Goal: Information Seeking & Learning: Understand process/instructions

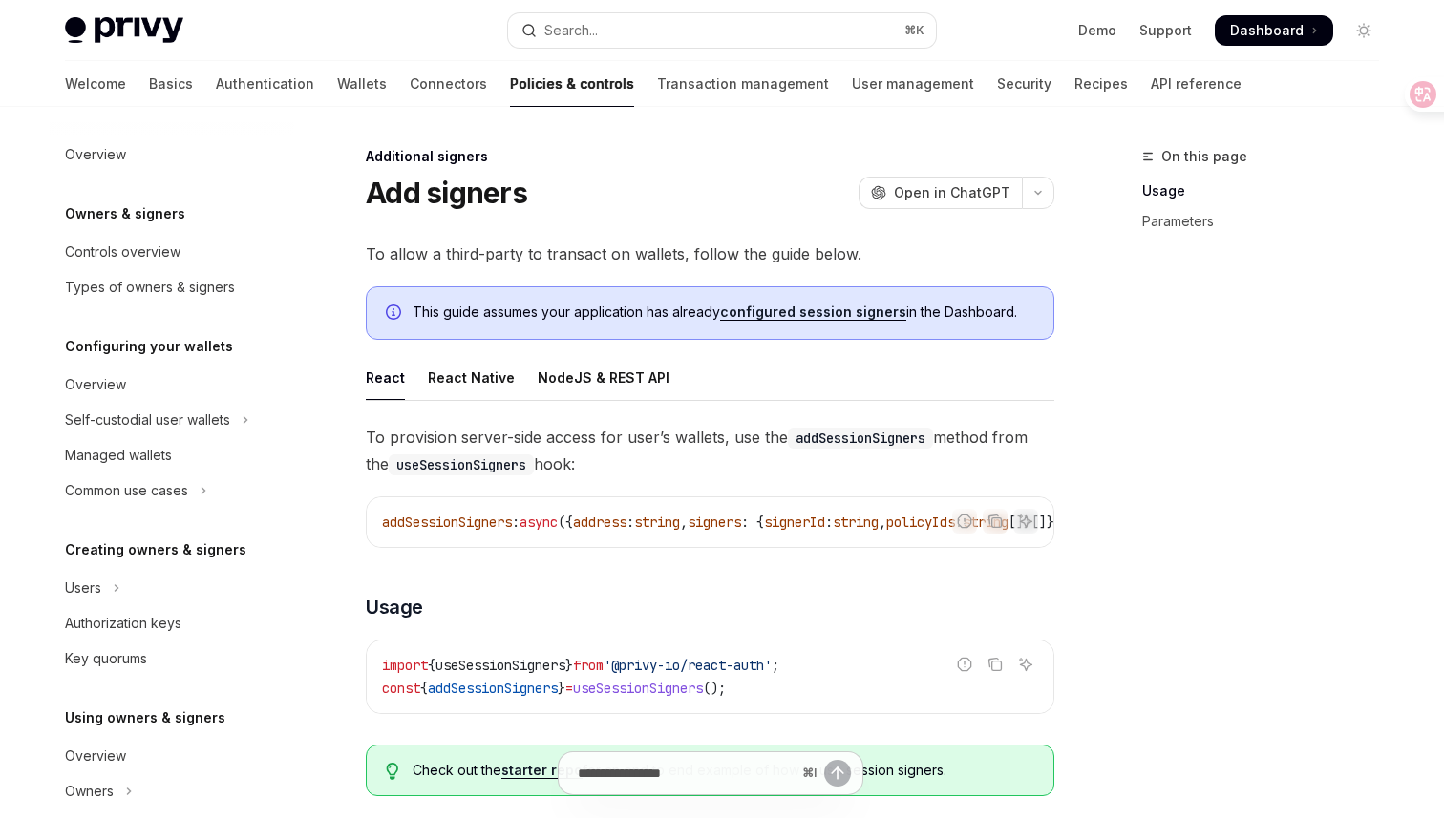
scroll to position [505, 0]
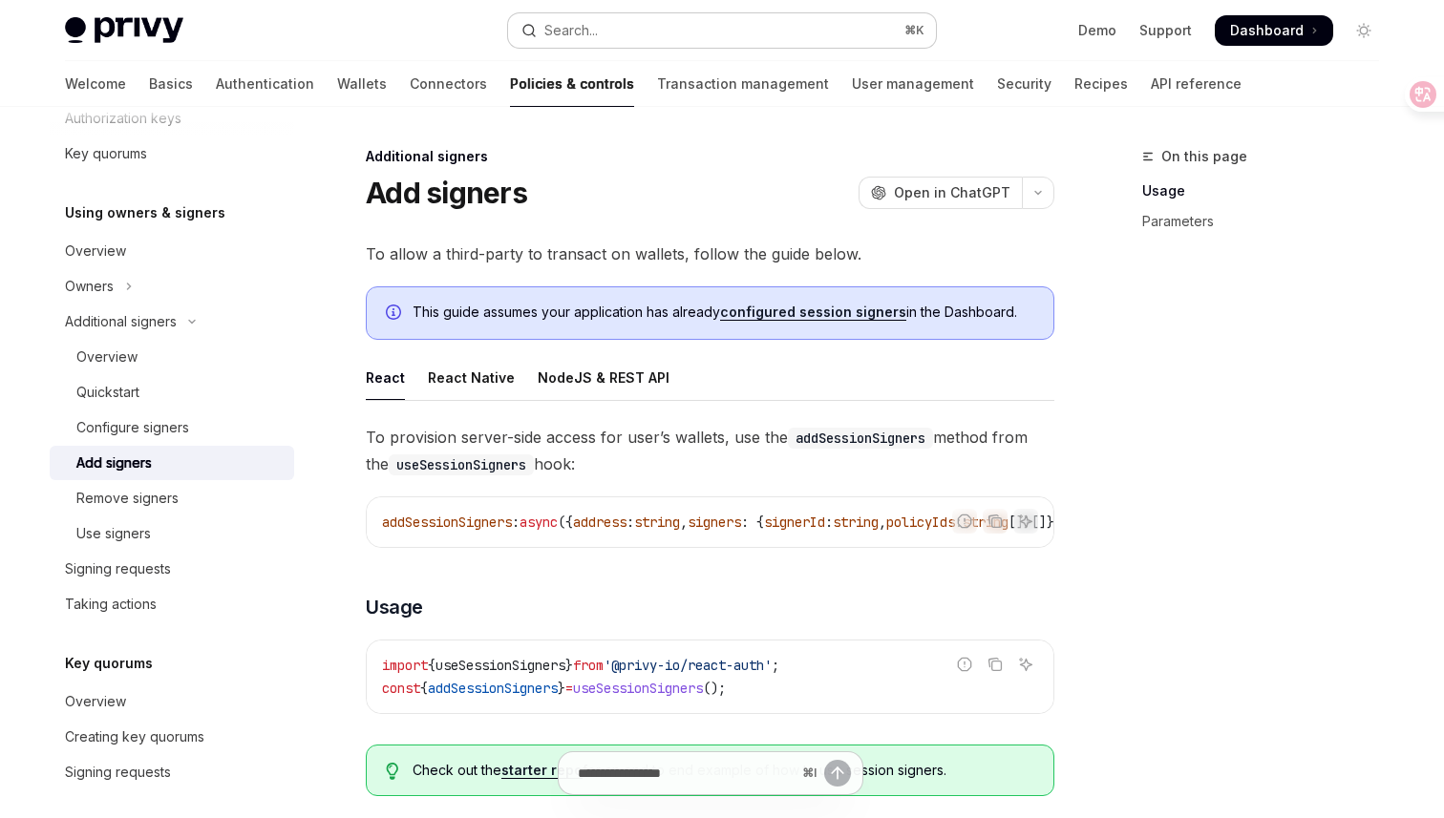
click at [607, 35] on button "Search... ⌘ K" at bounding box center [722, 30] width 428 height 34
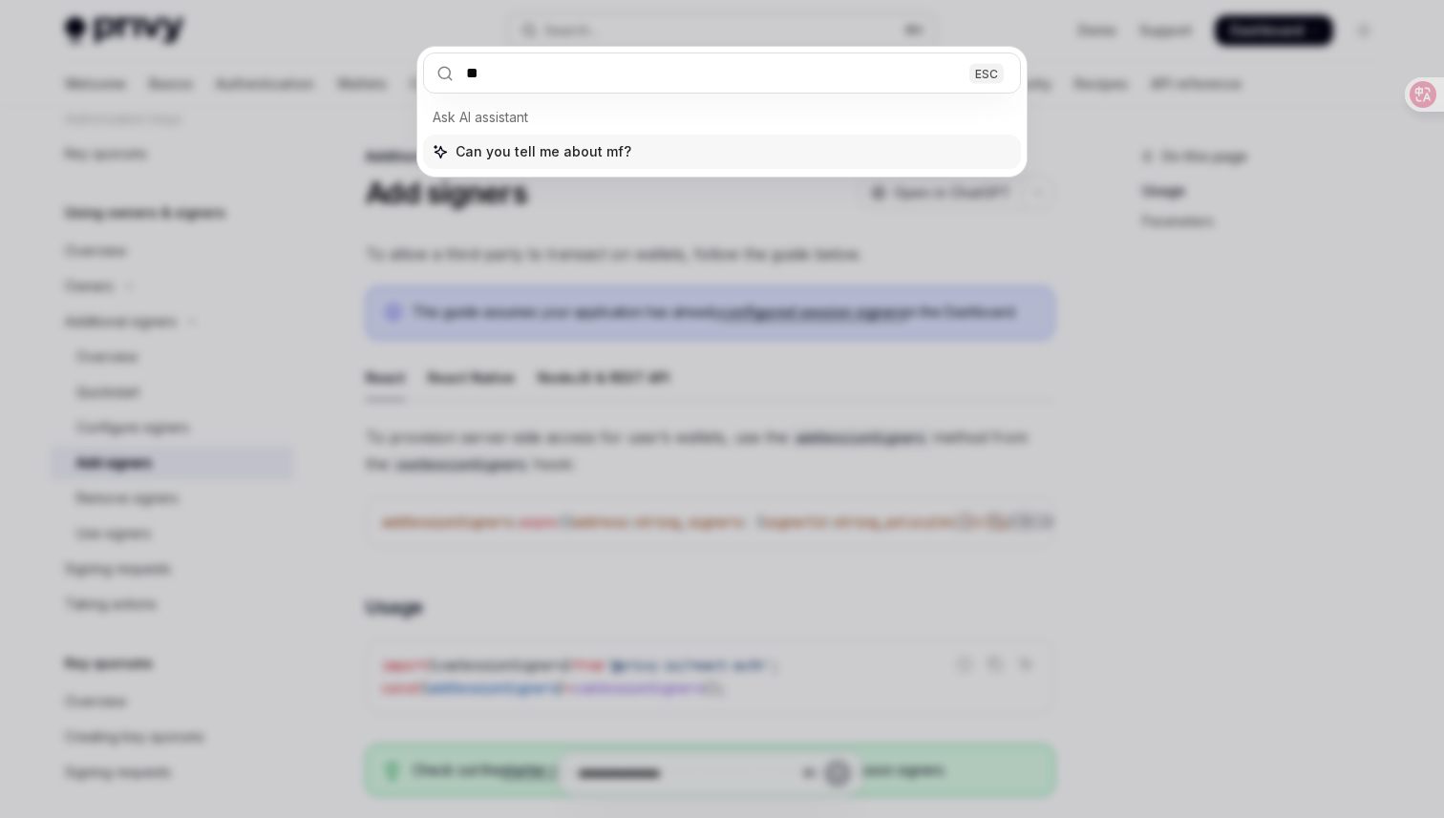
type input "***"
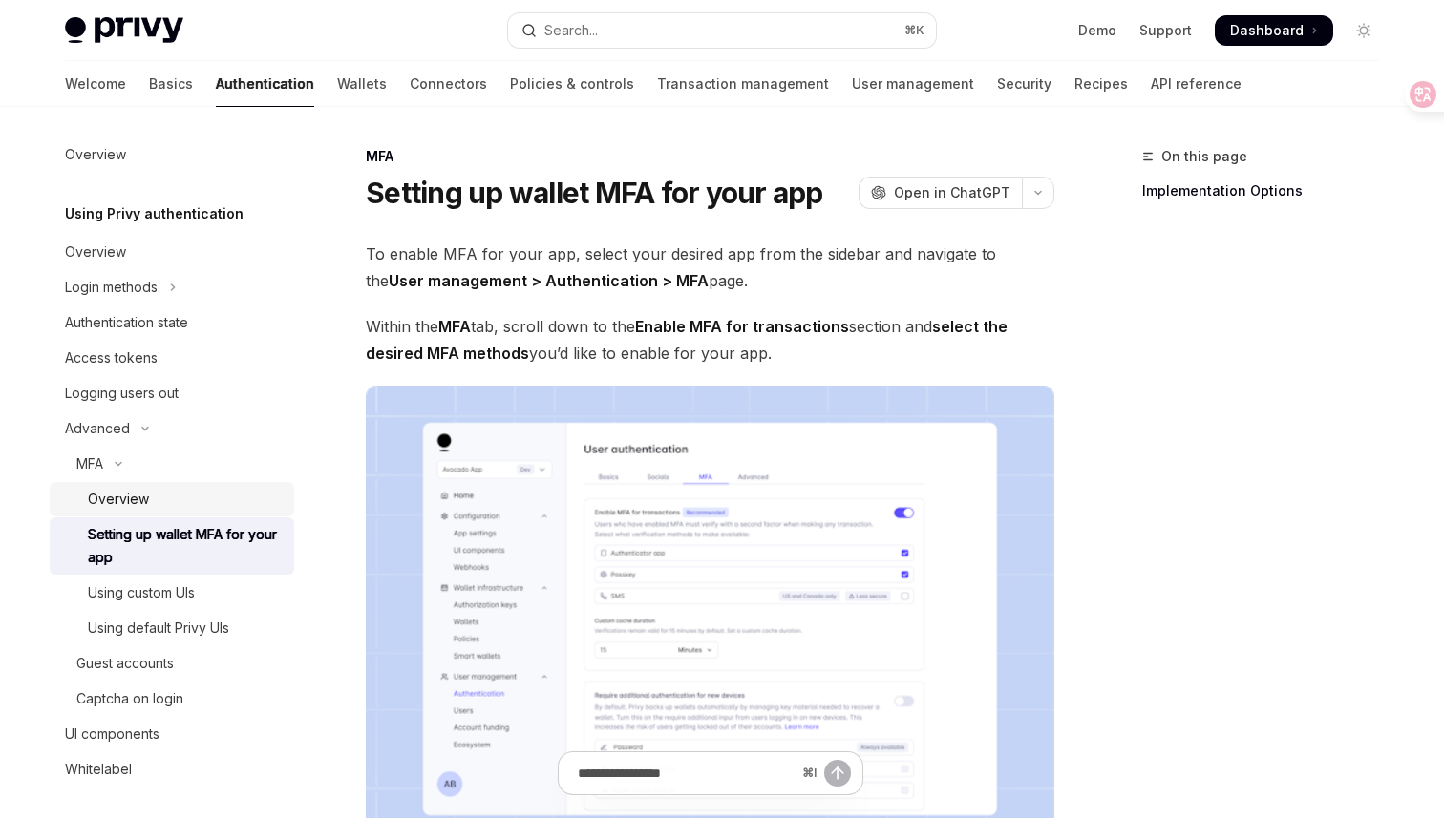
click at [181, 491] on div "Overview" at bounding box center [185, 499] width 195 height 23
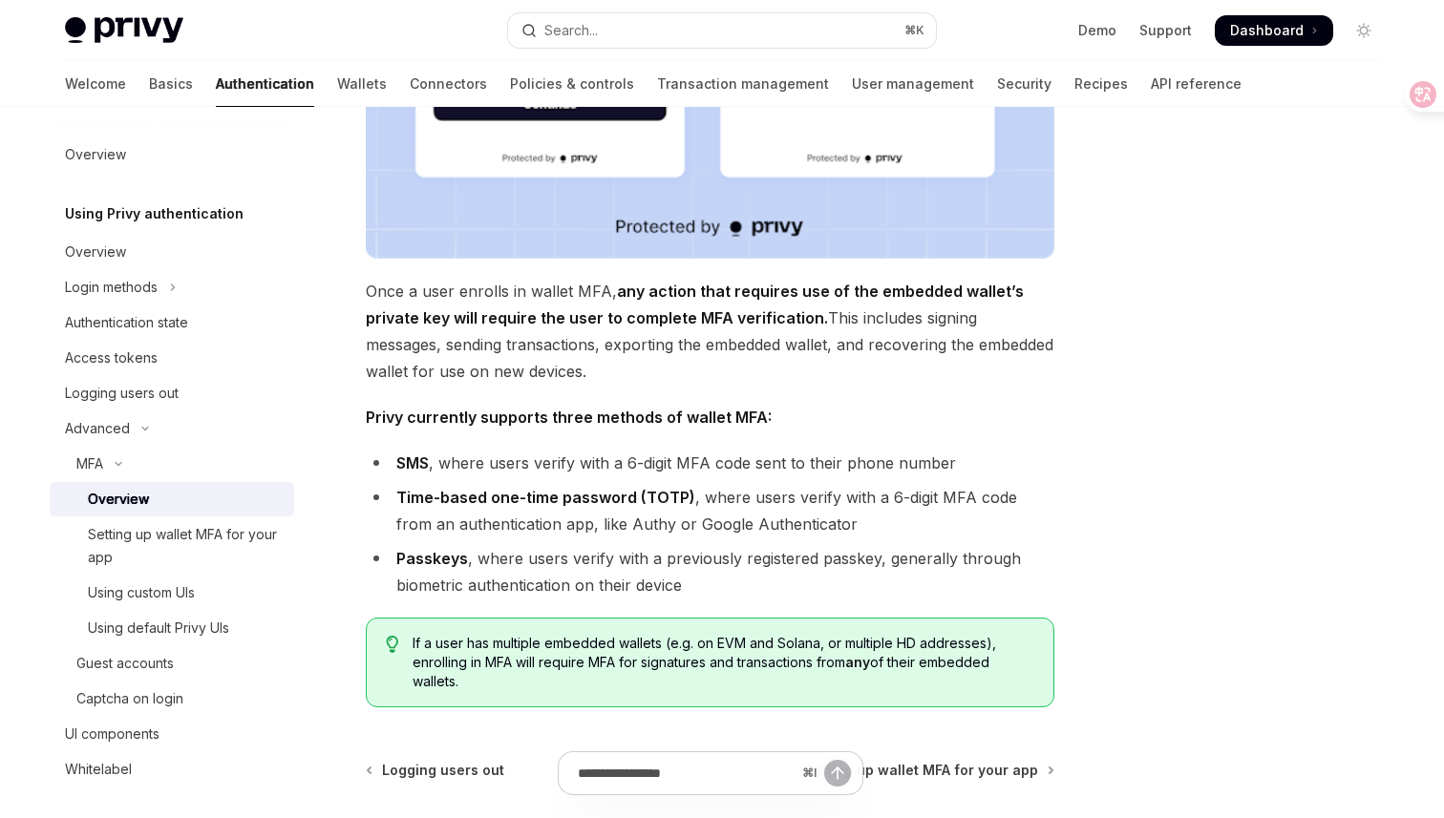
scroll to position [620, 0]
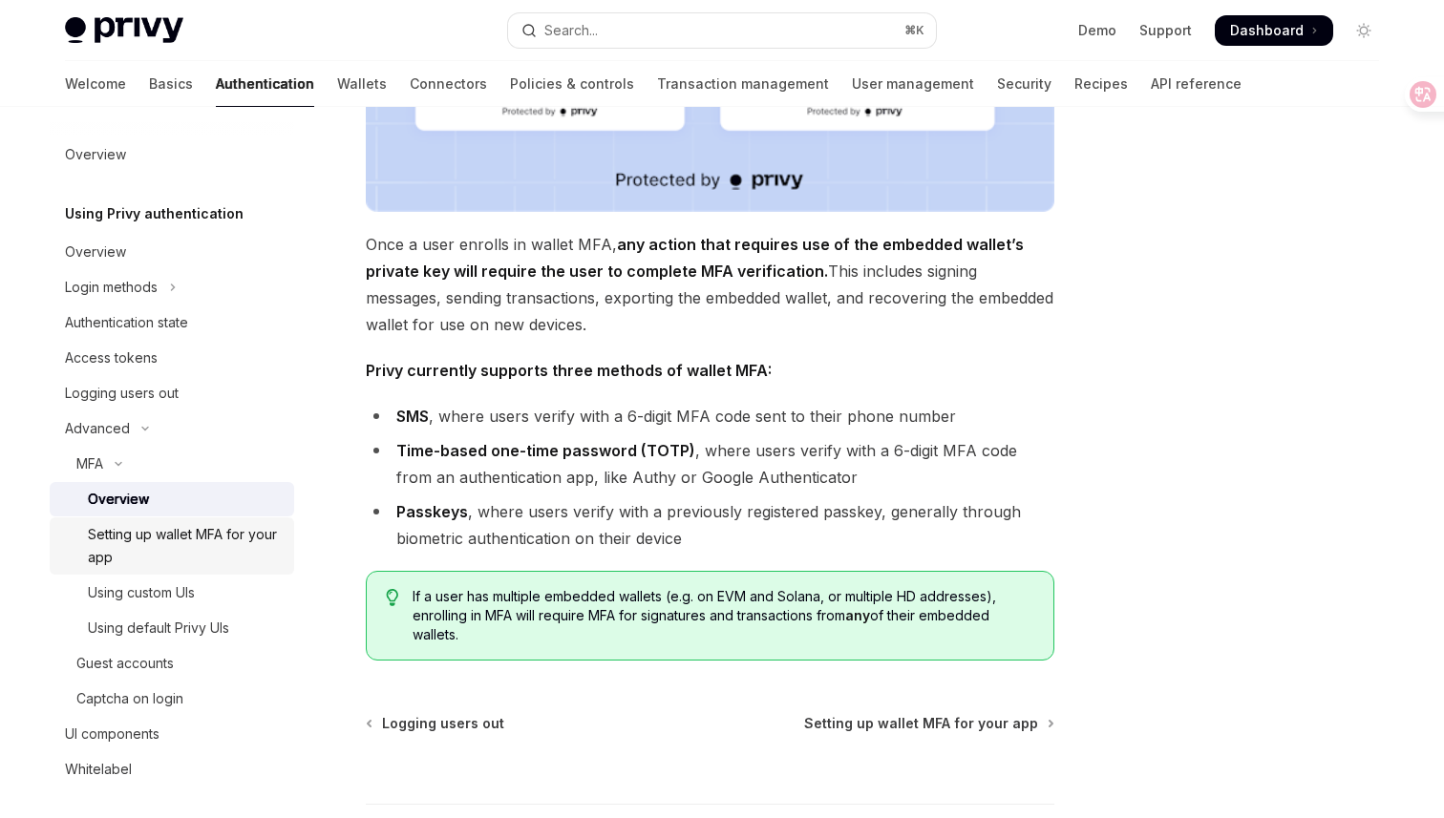
click at [207, 541] on div "Setting up wallet MFA for your app" at bounding box center [185, 546] width 195 height 46
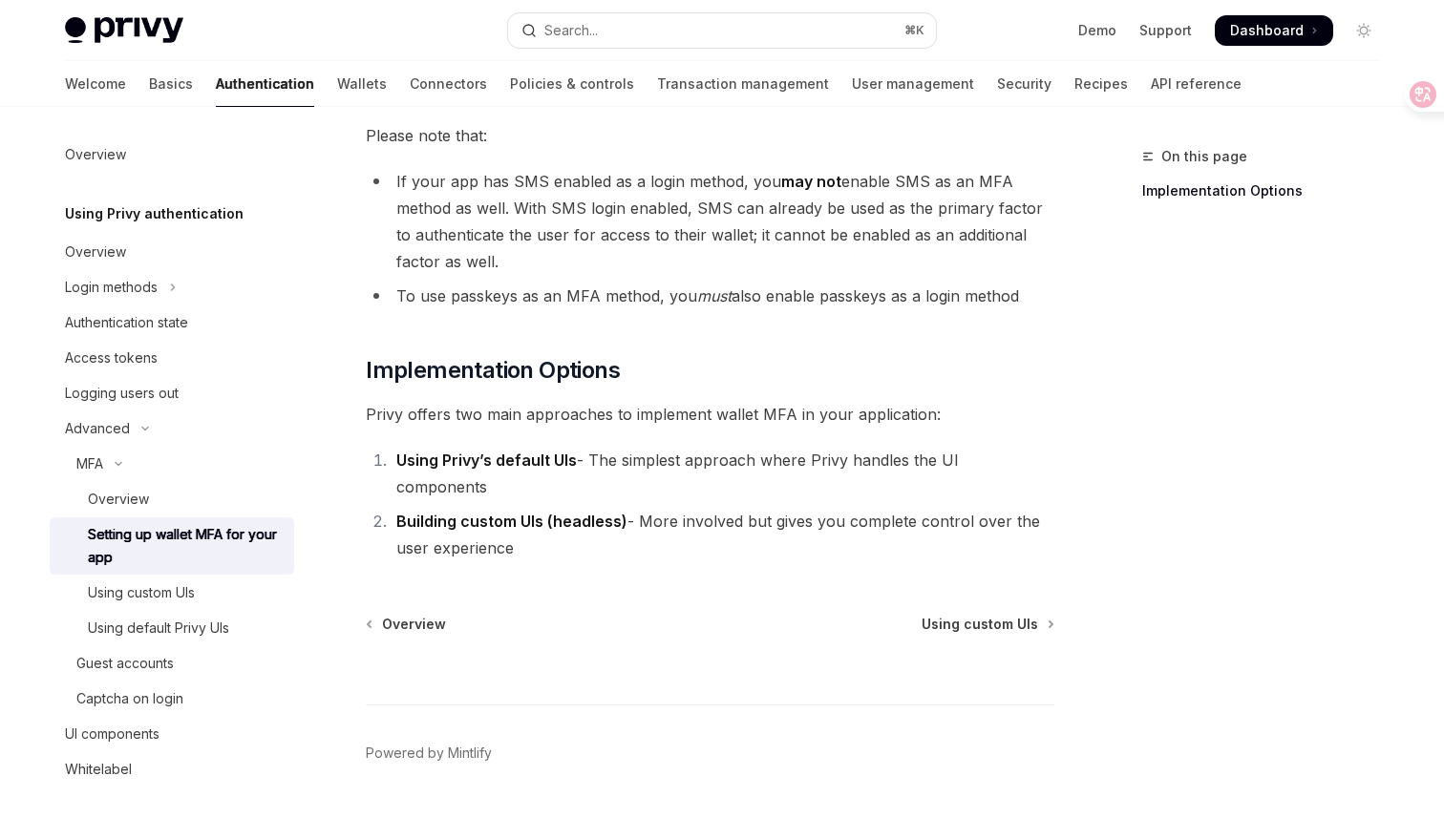
scroll to position [852, 0]
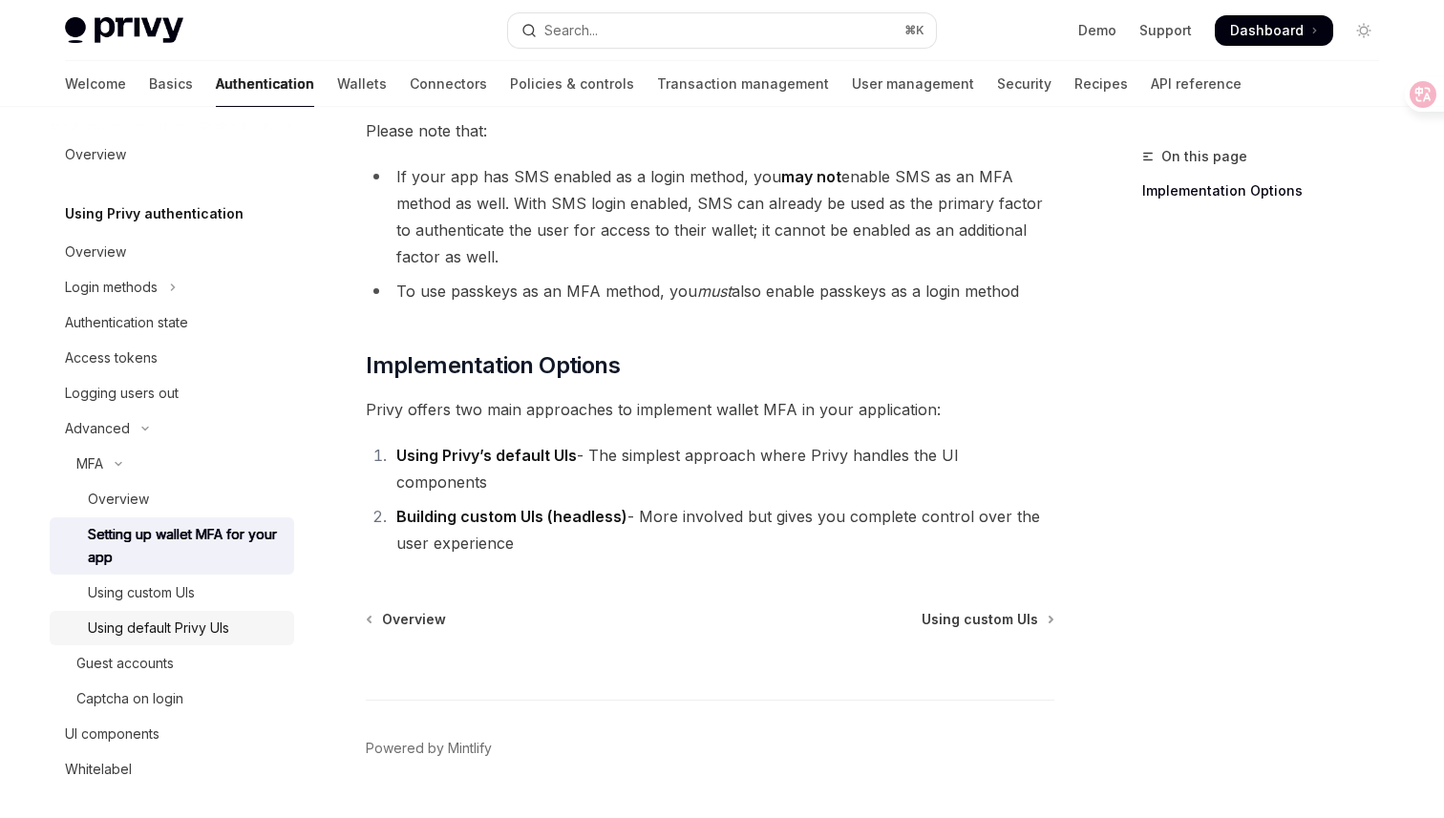
click at [182, 621] on div "Using default Privy UIs" at bounding box center [158, 628] width 141 height 23
type textarea "*"
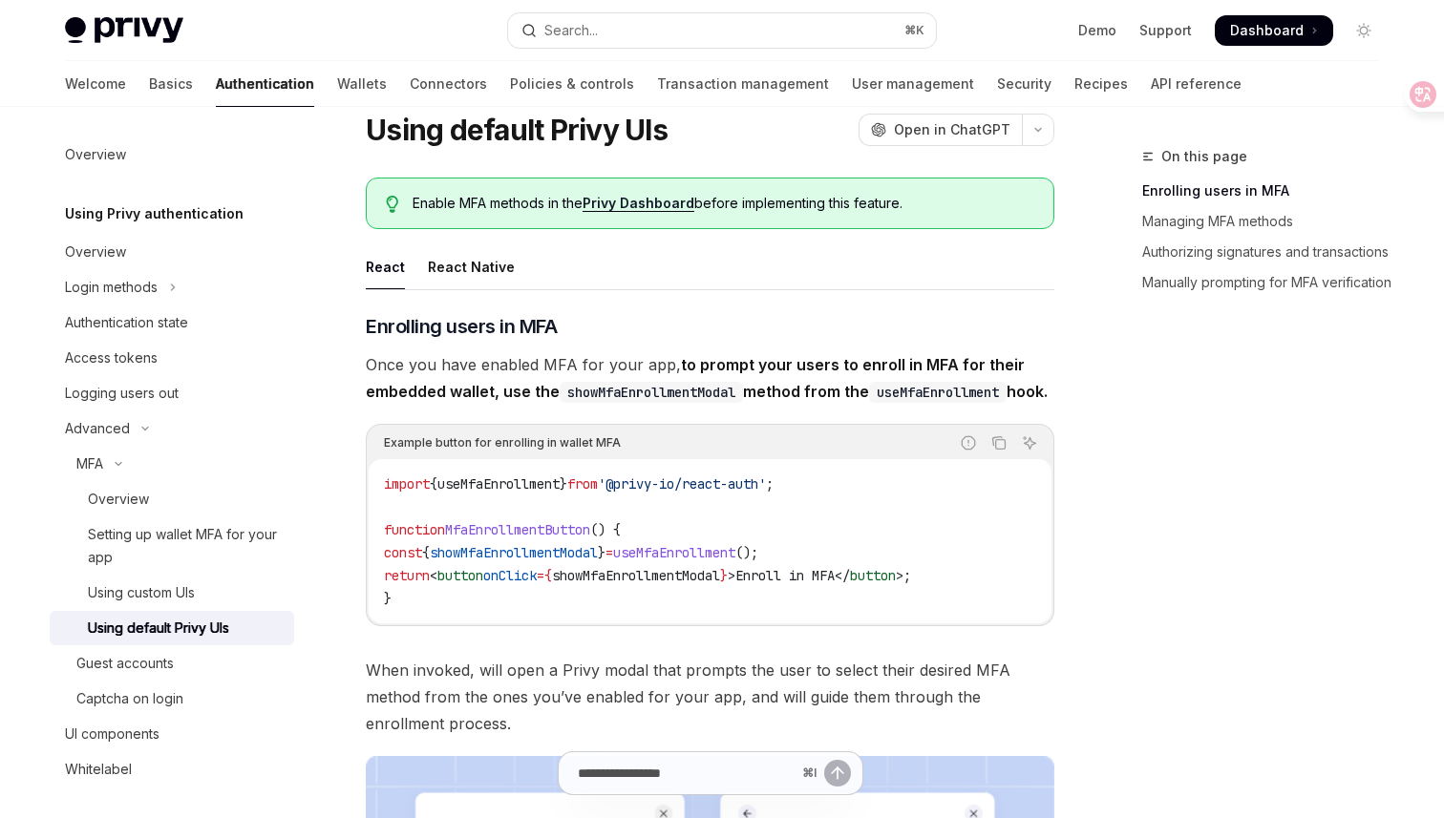
scroll to position [64, 0]
click at [554, 492] on span "useMfaEnrollment" at bounding box center [498, 483] width 122 height 17
copy span "useMfaEnrollment"
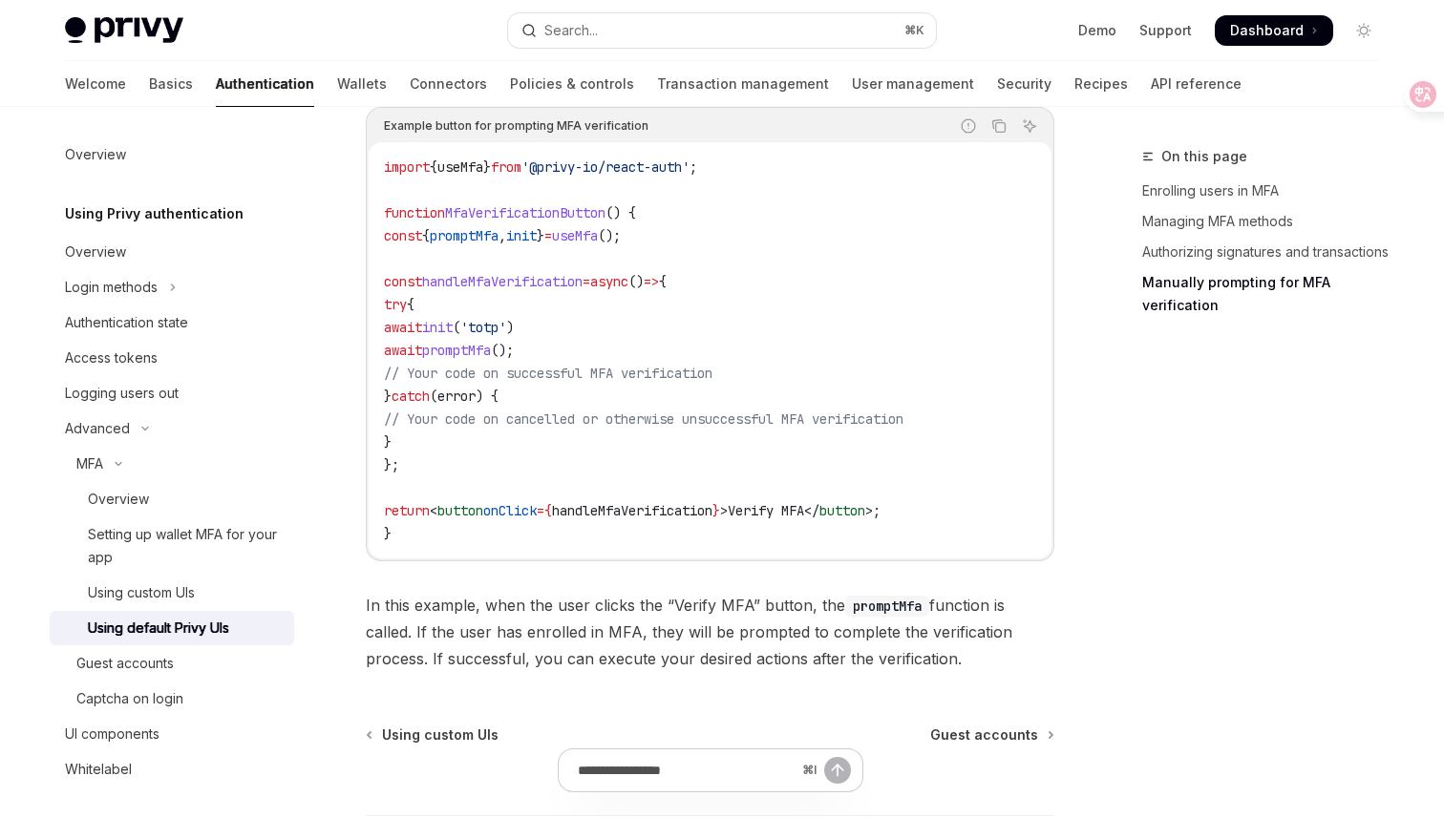
scroll to position [3608, 0]
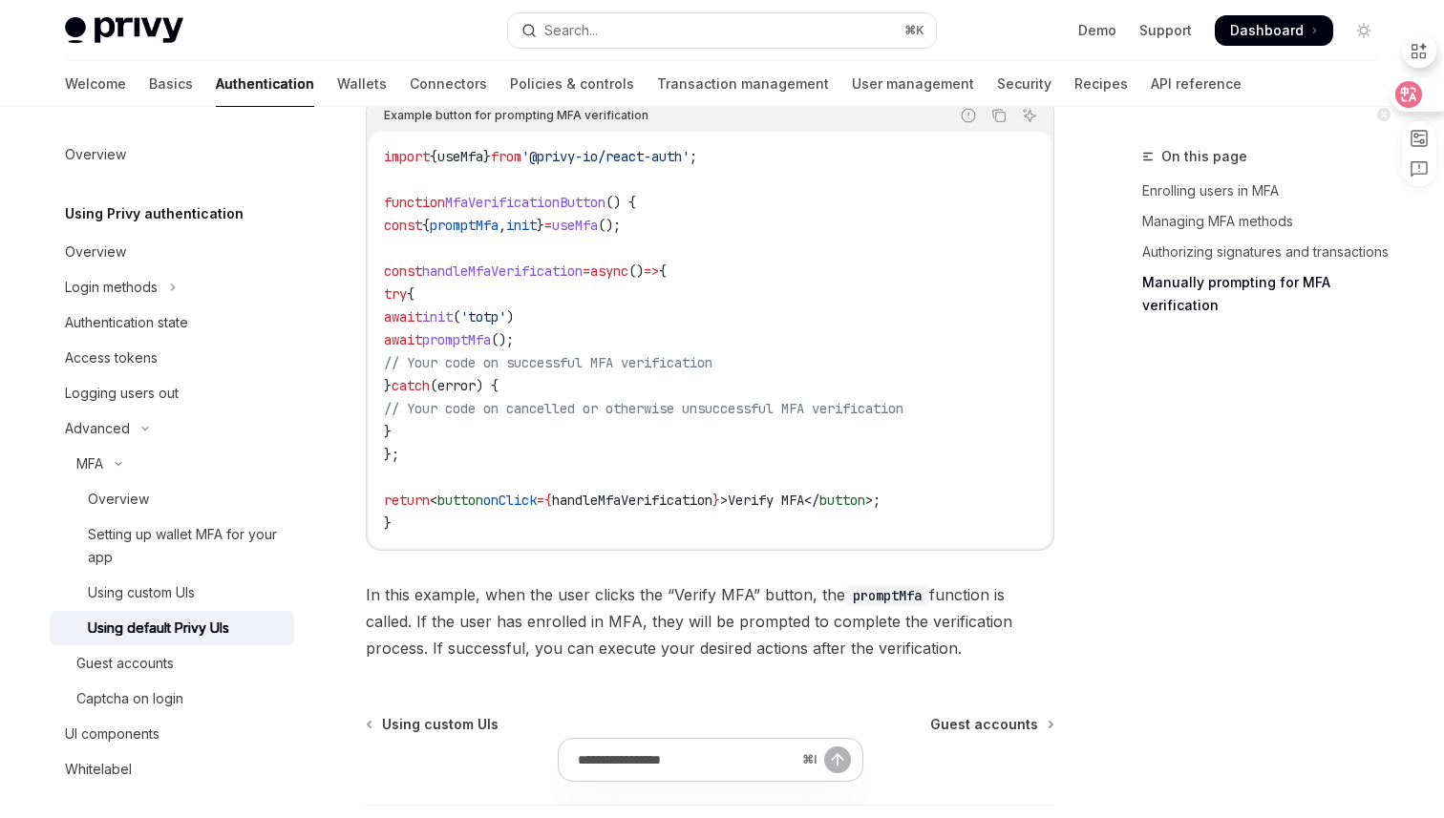
click at [1416, 94] on icon at bounding box center [1408, 94] width 19 height 19
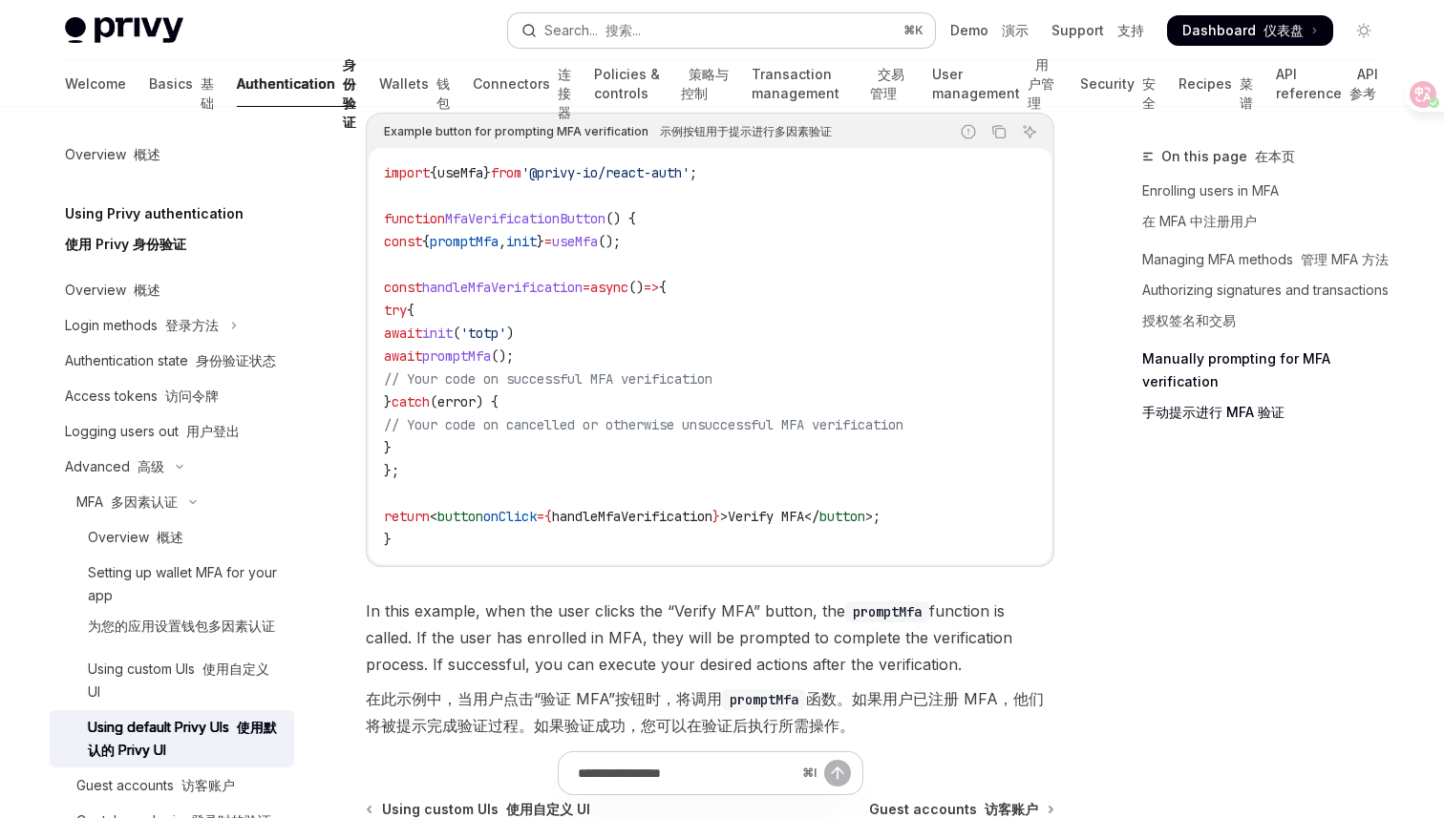
scroll to position [4106, 0]
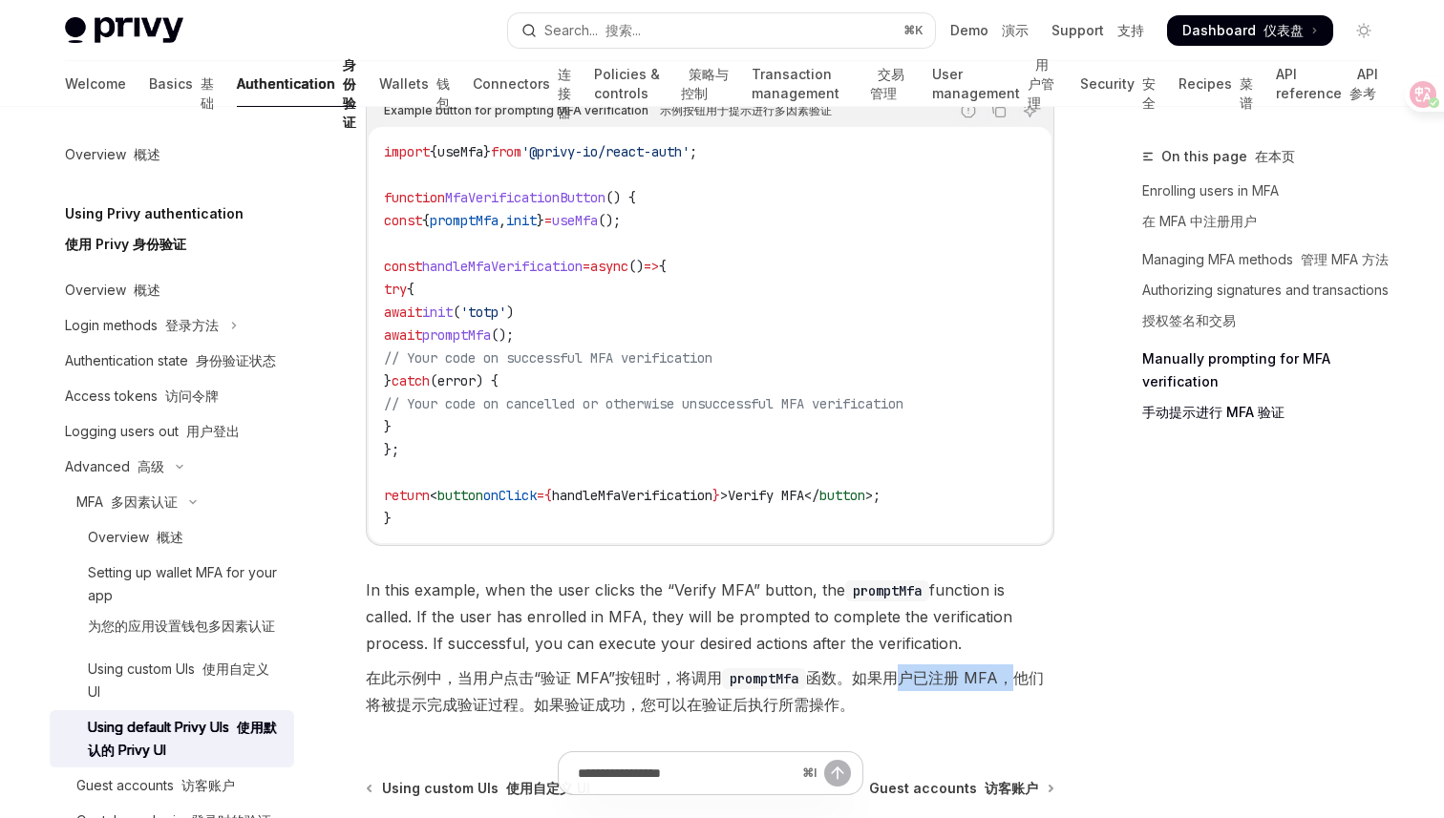
drag, startPoint x: 1006, startPoint y: 701, endPoint x: 890, endPoint y: 687, distance: 117.4
click at [891, 688] on font "在此示例中，当用户点击“验证 MFA”按钮时，将调用 promptMfa 函数。如果用户已注册 MFA，他们将被提示完成验证过程。如果验证成功，您可以在验证后…" at bounding box center [705, 691] width 678 height 46
click at [575, 706] on font "在此示例中，当用户点击“验证 MFA”按钮时，将调用 promptMfa 函数。如果用户已注册 MFA，他们将被提示完成验证过程。如果验证成功，您可以在验证后…" at bounding box center [710, 691] width 688 height 53
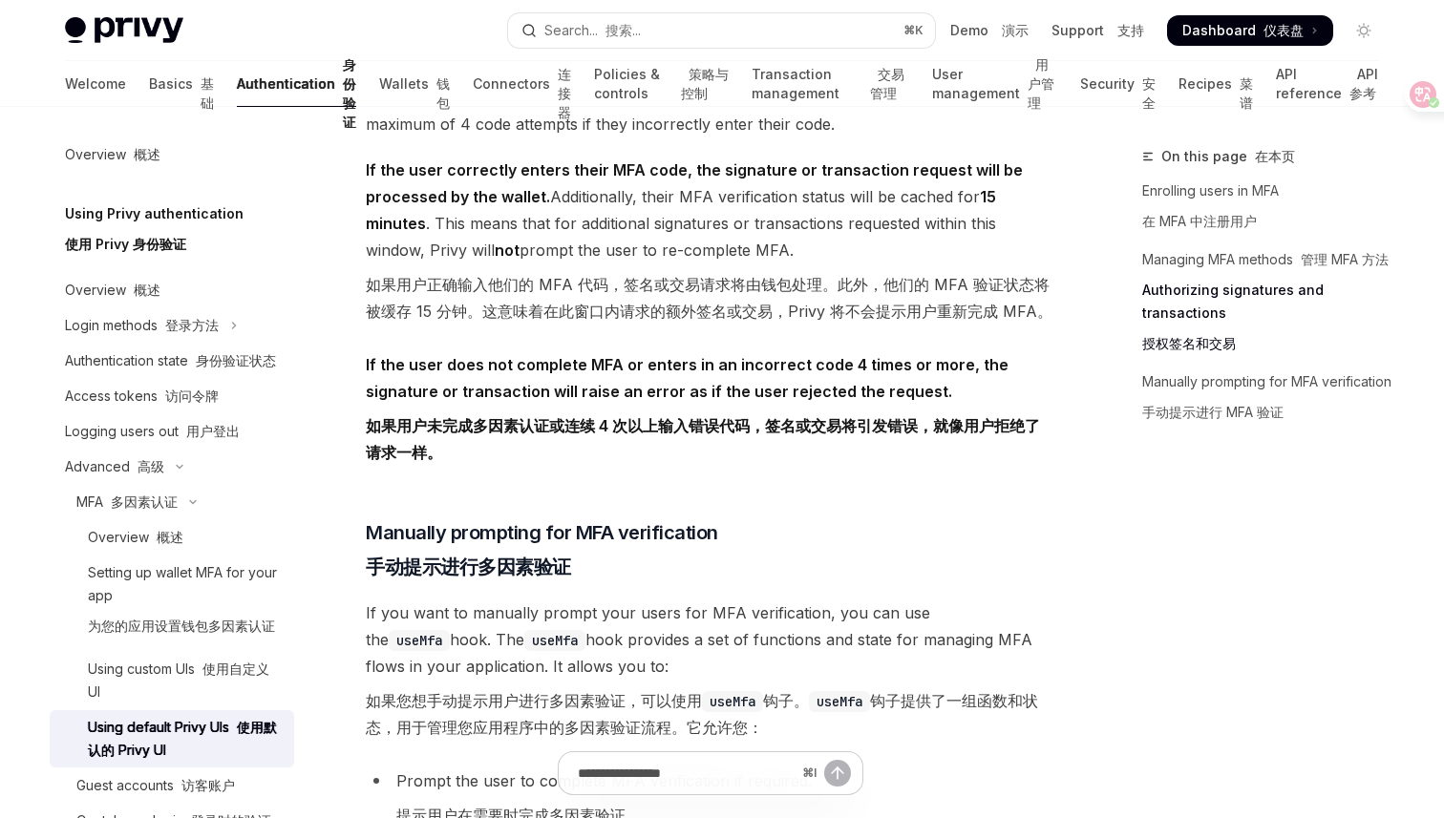
scroll to position [3004, 0]
